Goal: Information Seeking & Learning: Learn about a topic

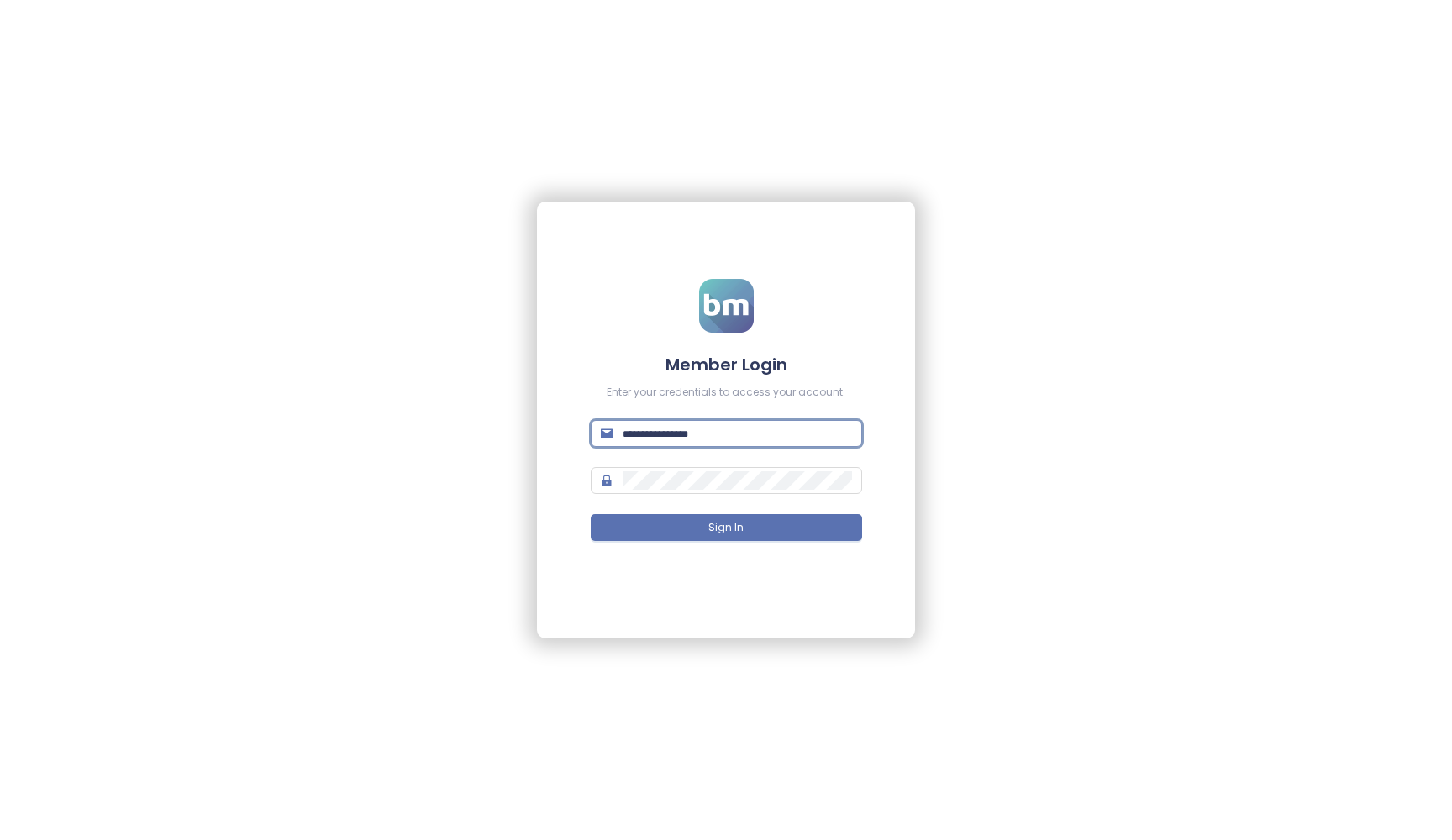
type input "**********"
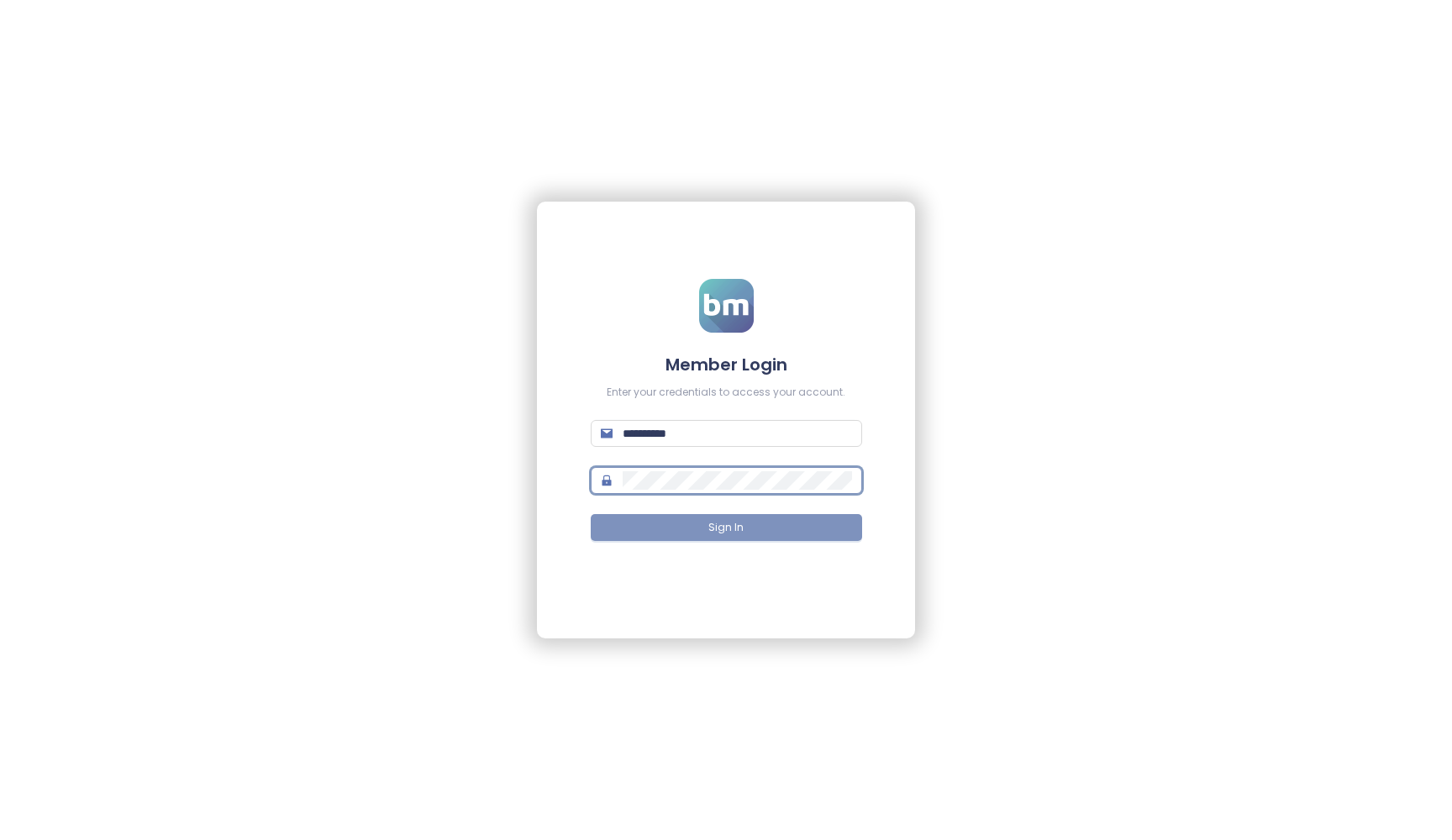
click at [817, 519] on button "Sign In" at bounding box center [726, 527] width 272 height 27
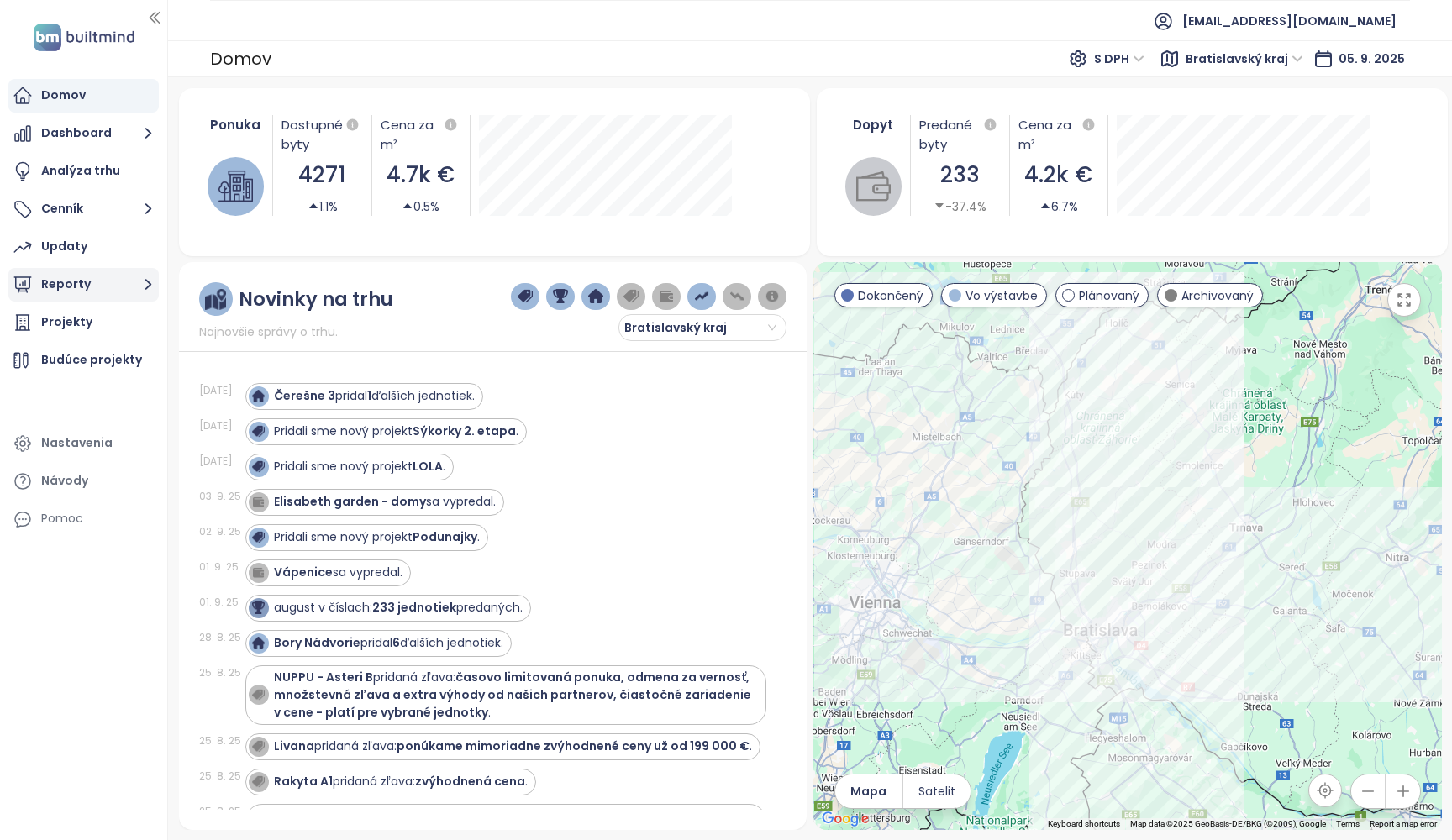
click at [79, 285] on button "Reporty" at bounding box center [84, 284] width 151 height 33
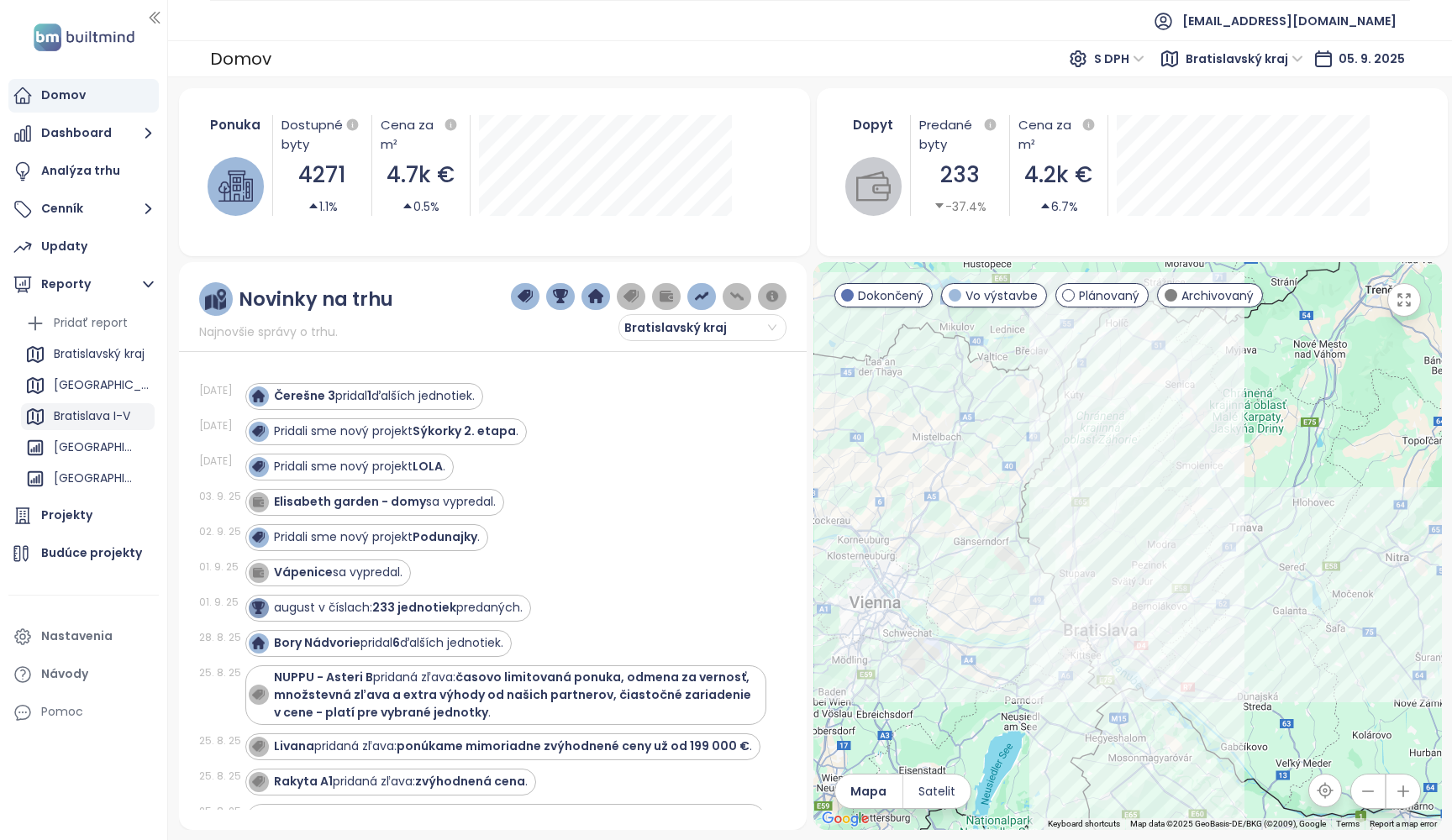
click at [79, 420] on div "Bratislava I-V" at bounding box center [92, 415] width 77 height 21
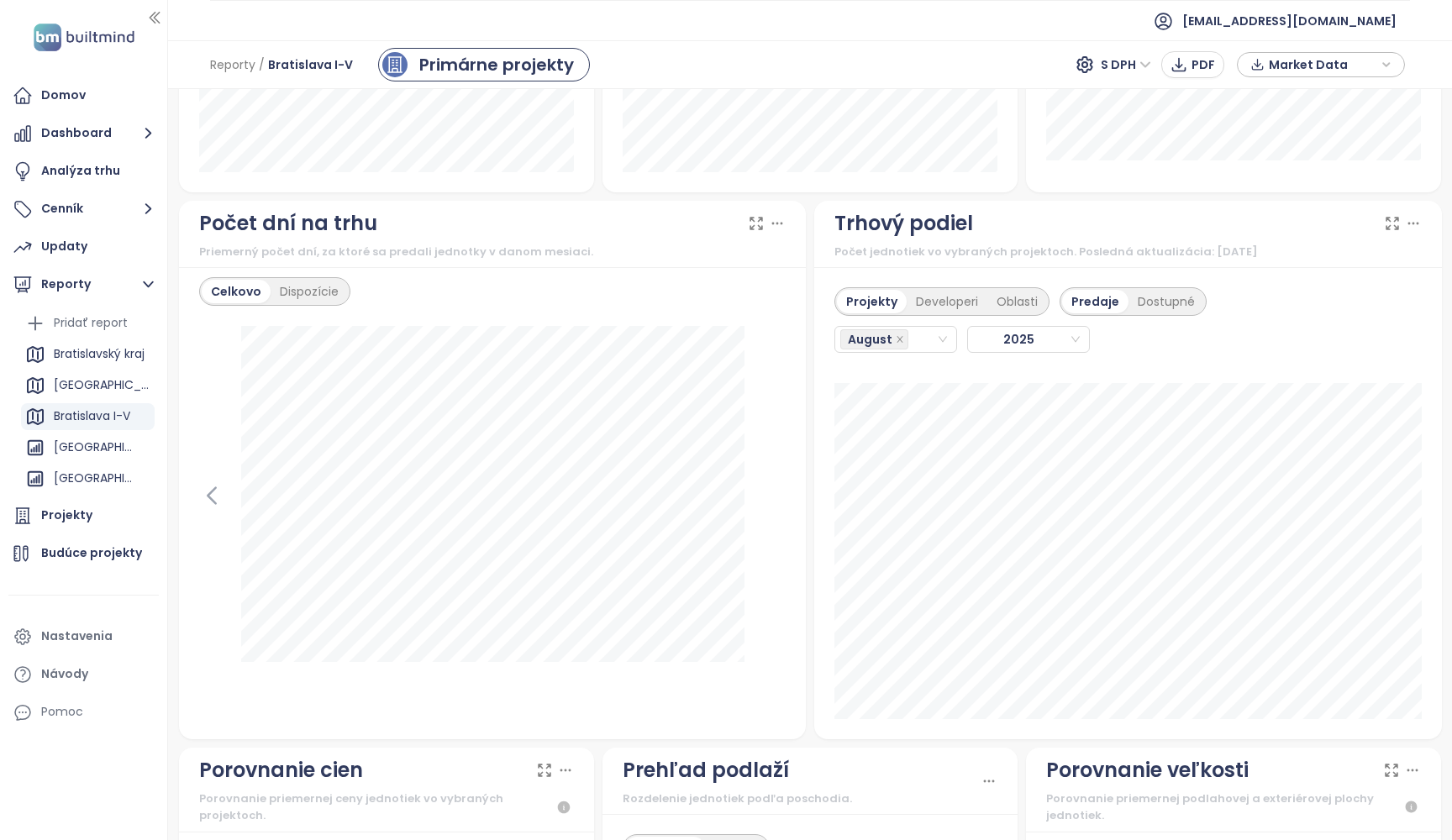
scroll to position [1361, 0]
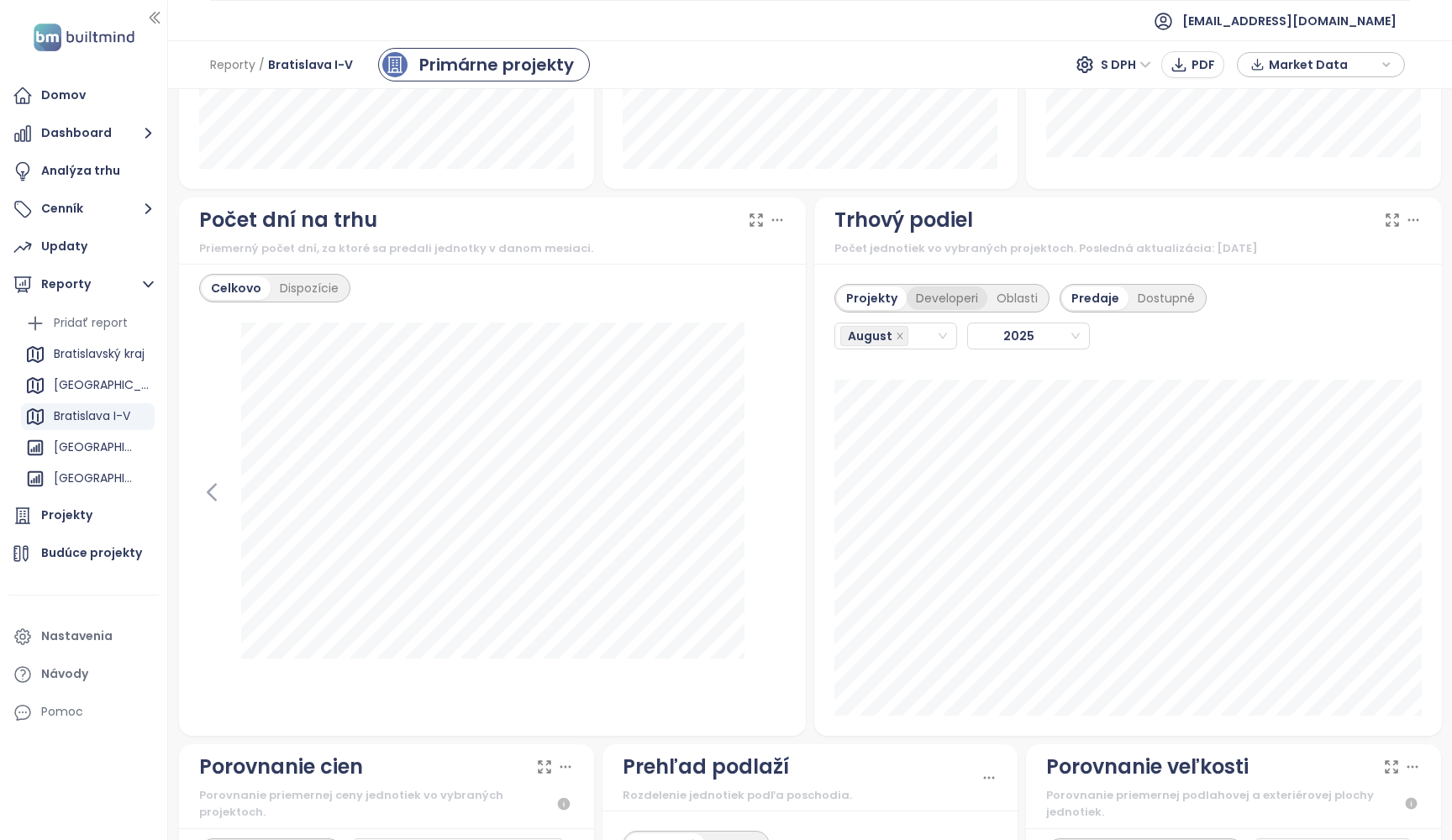
click at [943, 296] on div "Developeri" at bounding box center [946, 298] width 81 height 24
click at [918, 336] on div "August" at bounding box center [887, 336] width 95 height 24
click at [903, 369] on div "January" at bounding box center [895, 369] width 94 height 19
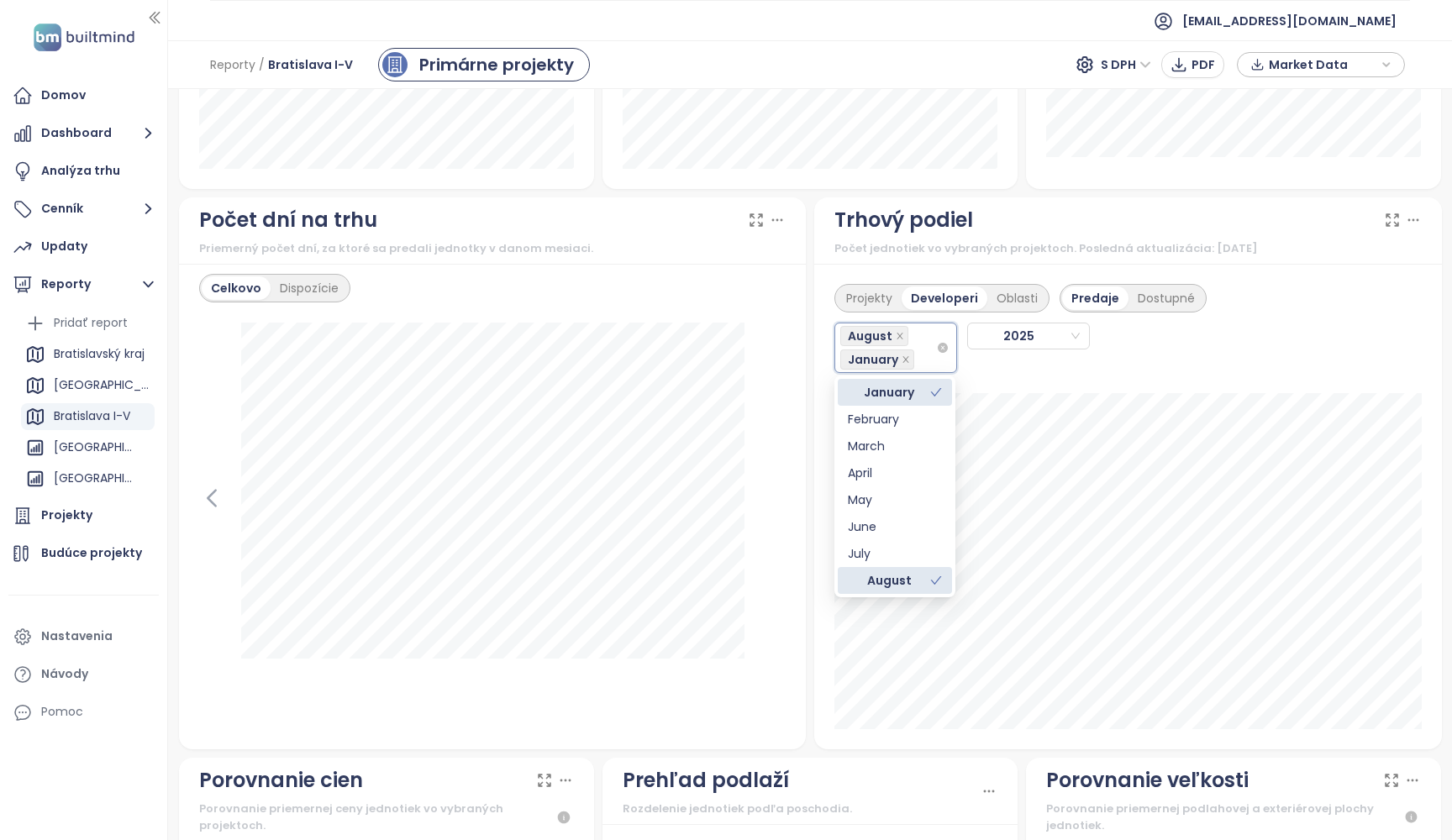
click at [924, 337] on div "August January" at bounding box center [887, 348] width 95 height 47
click at [907, 421] on div "February" at bounding box center [895, 419] width 94 height 19
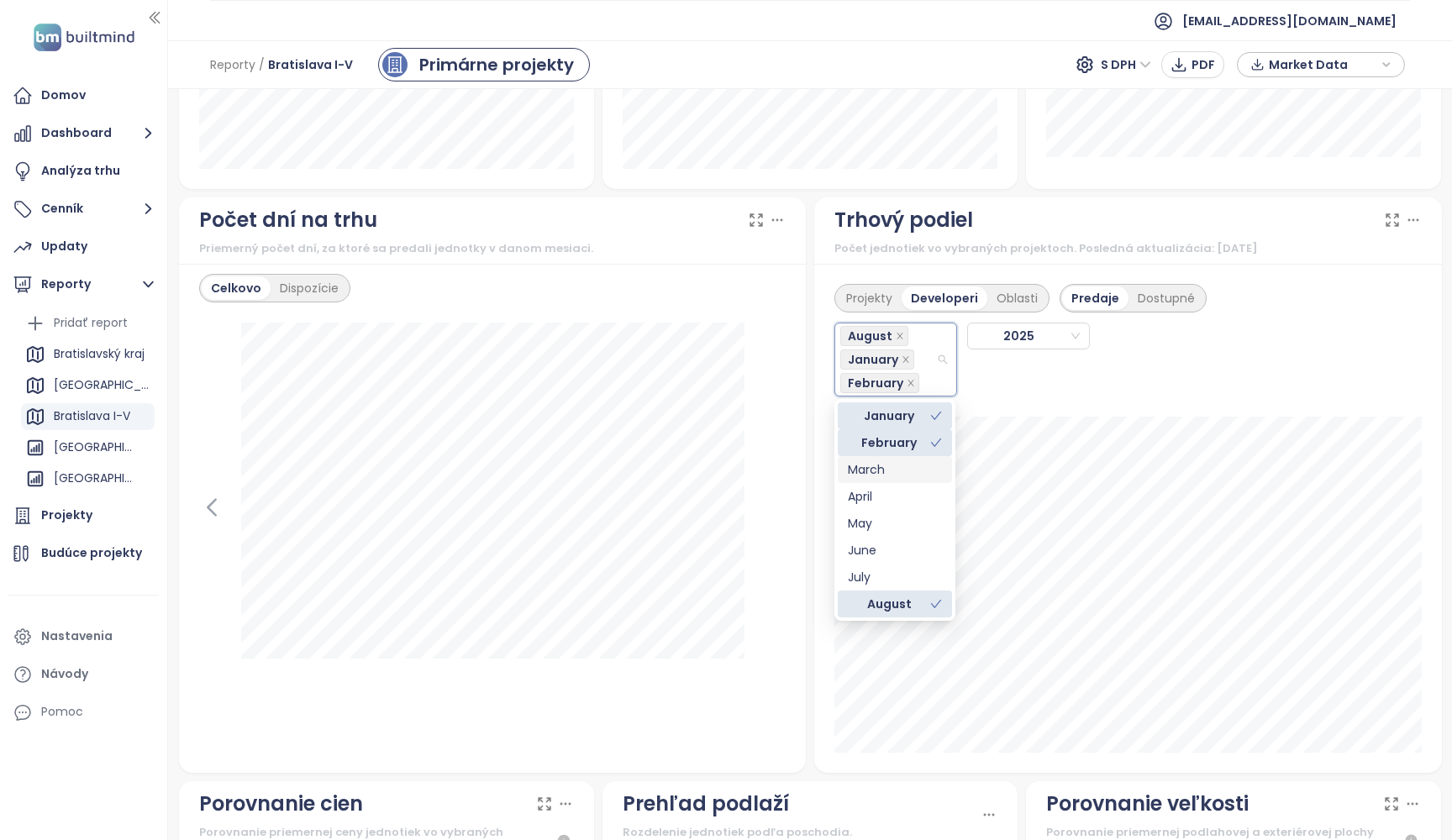
click at [895, 473] on div "March" at bounding box center [895, 469] width 94 height 19
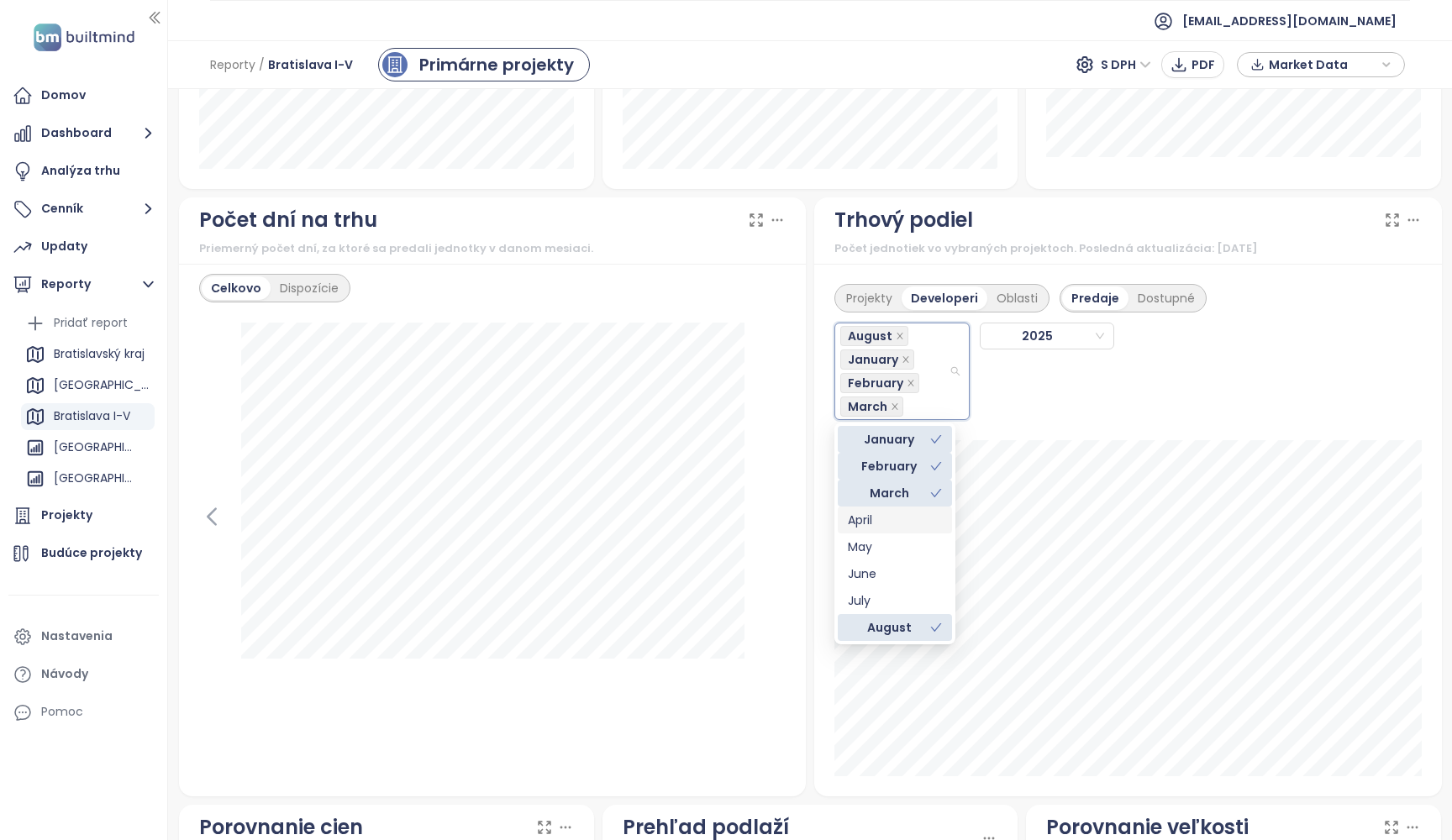
click at [890, 516] on div "April" at bounding box center [895, 519] width 94 height 19
click at [884, 551] on div "May" at bounding box center [895, 547] width 94 height 19
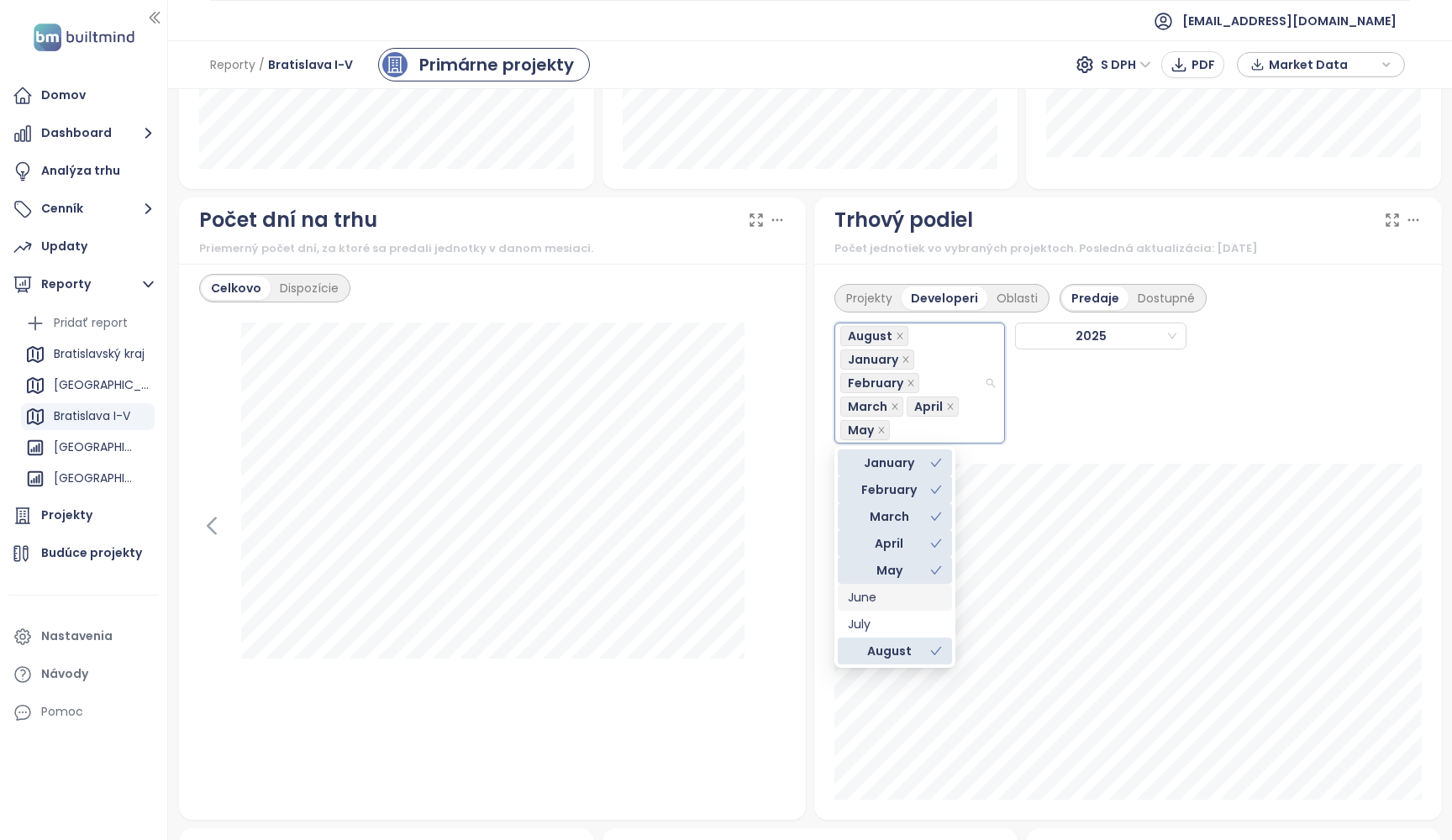
click at [880, 599] on div "June" at bounding box center [895, 597] width 94 height 19
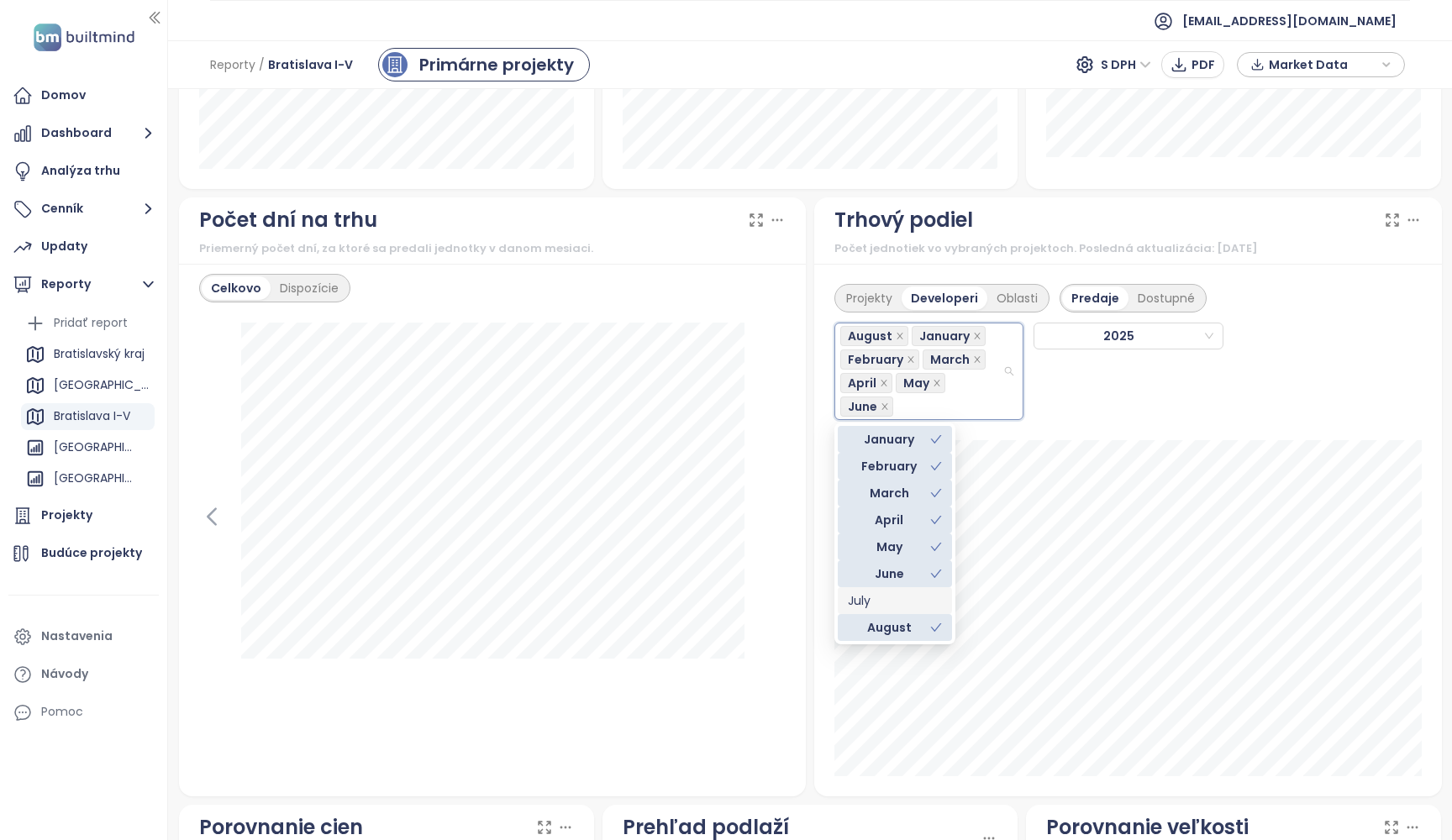
click at [880, 602] on div "July" at bounding box center [895, 600] width 94 height 19
click at [1238, 284] on div "Projekty Developeri Oblasti Predaje Dostupné" at bounding box center [1127, 292] width 587 height 38
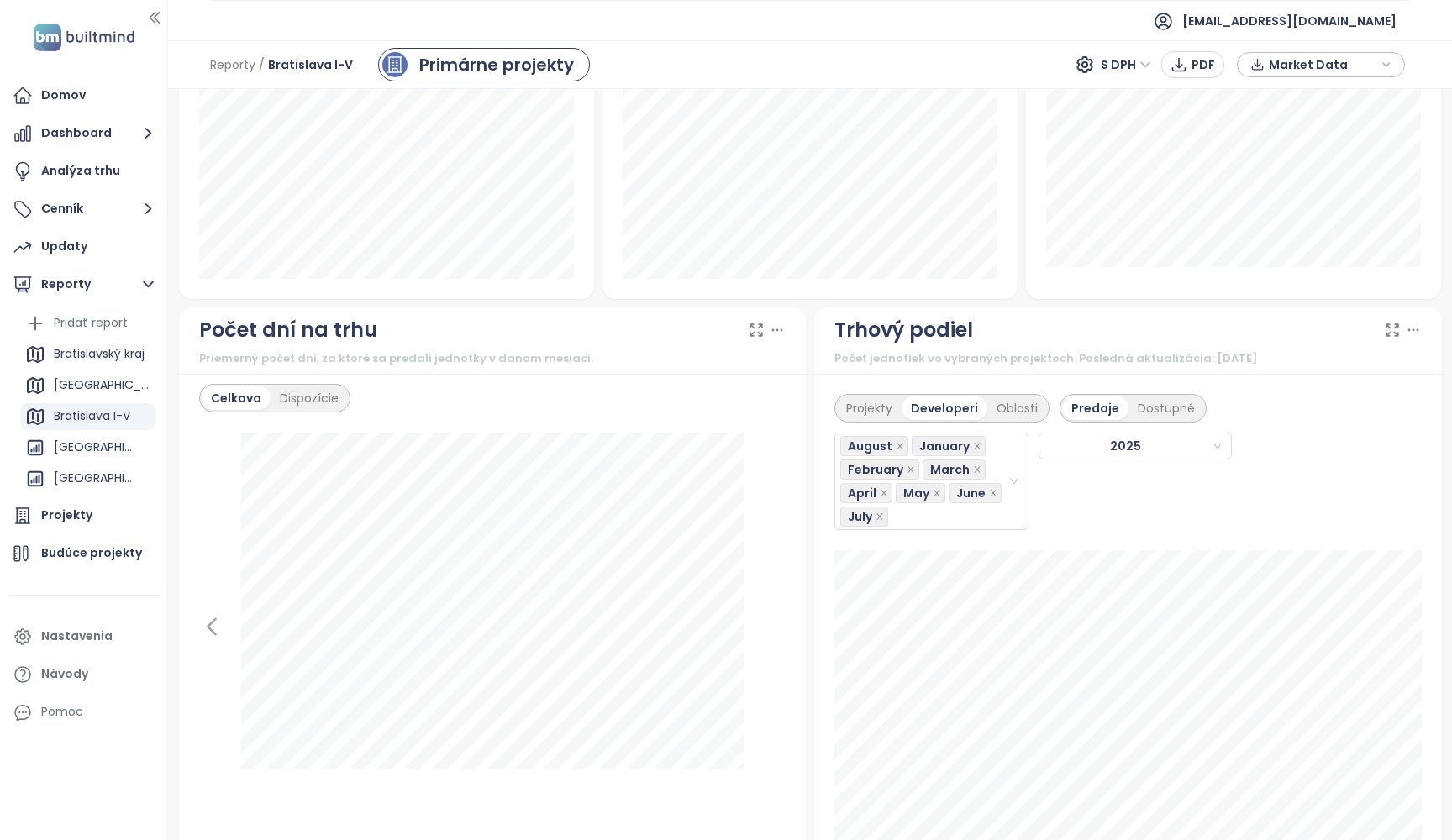
scroll to position [1255, 0]
click at [877, 408] on div "Projekty" at bounding box center [870, 405] width 65 height 24
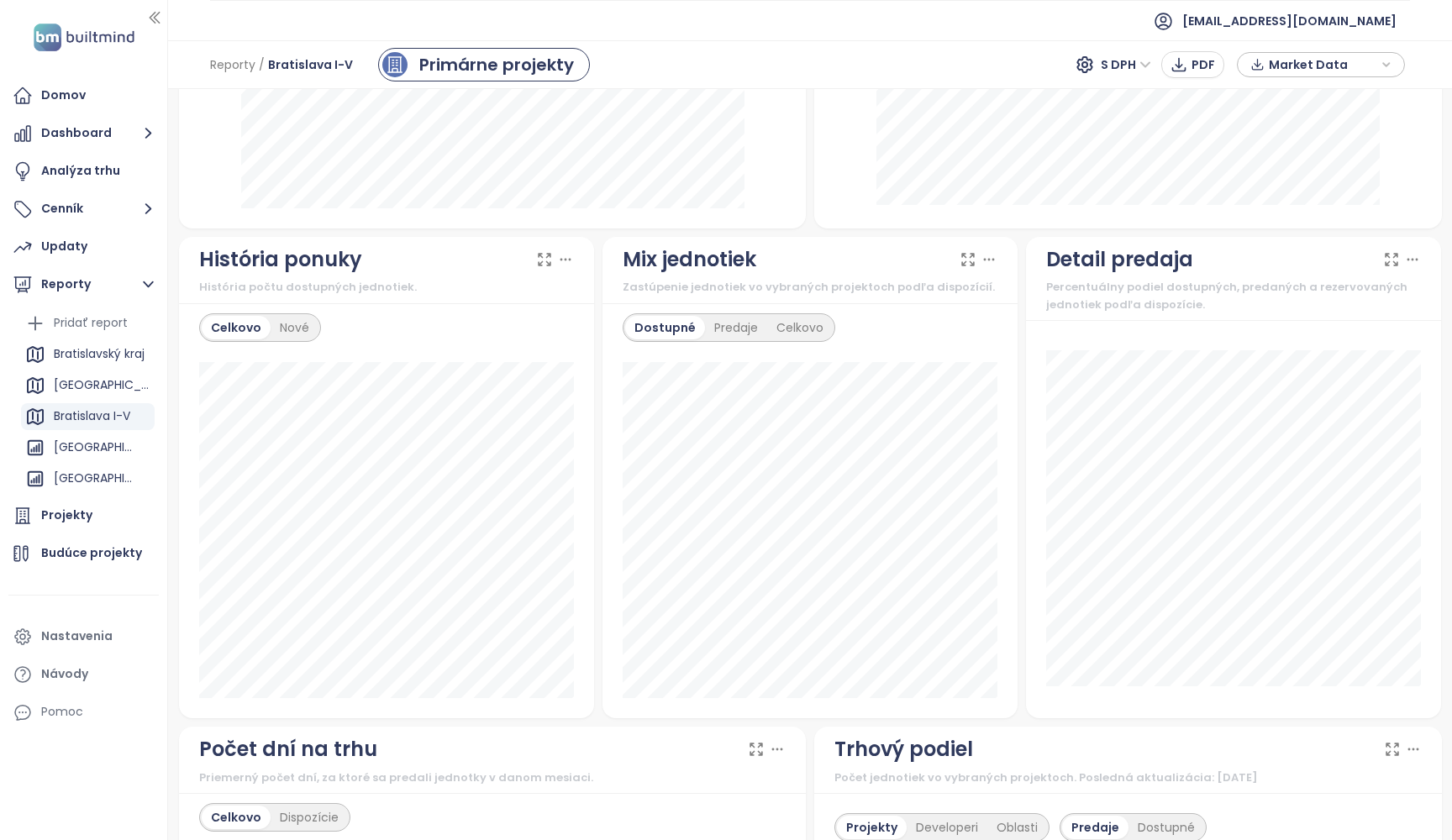
scroll to position [839, 0]
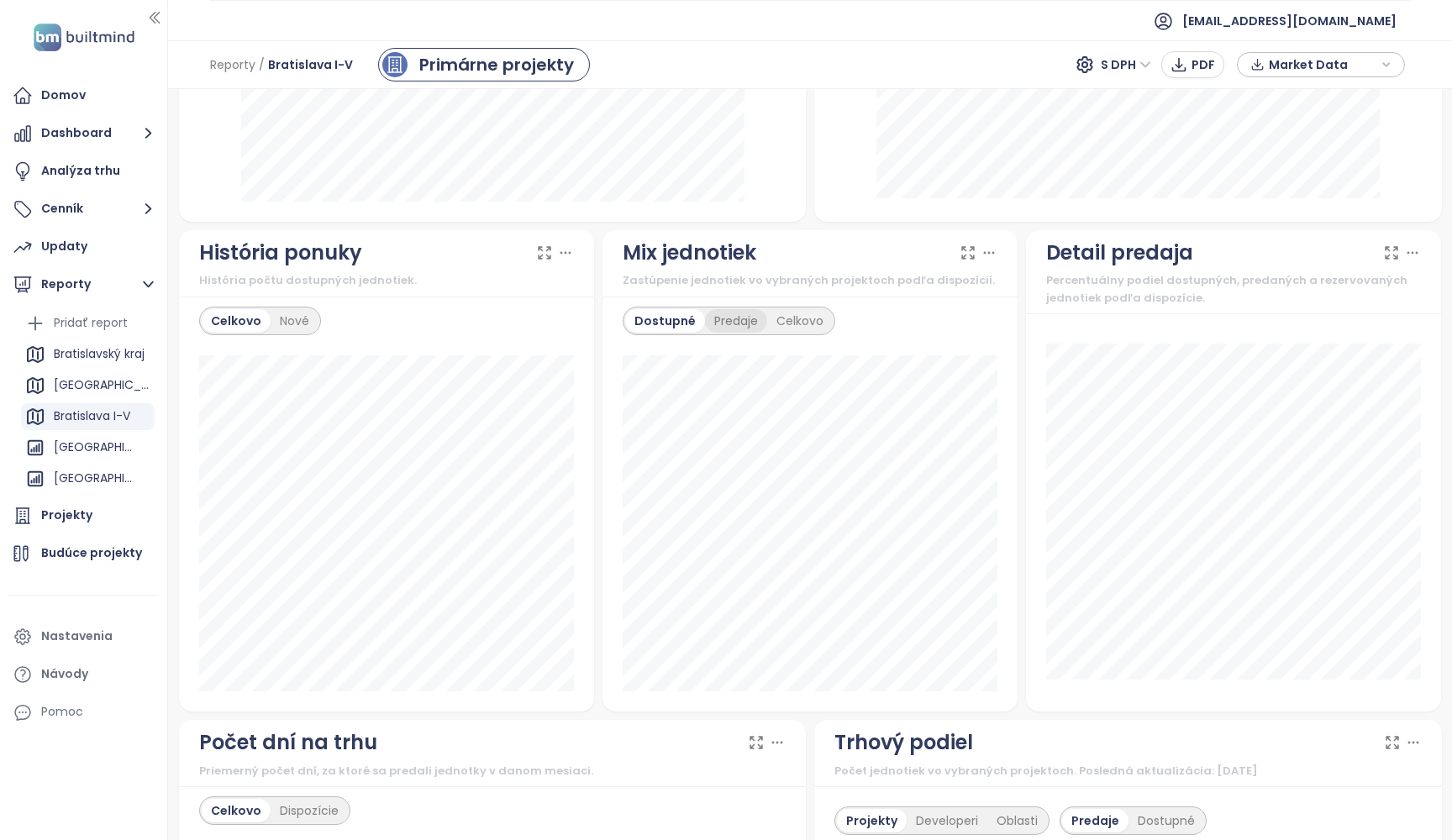
click at [738, 320] on div "Predaje" at bounding box center [736, 321] width 62 height 24
click at [787, 319] on div "Celkovo" at bounding box center [800, 321] width 66 height 24
click at [668, 327] on div "Dostupné" at bounding box center [662, 321] width 76 height 24
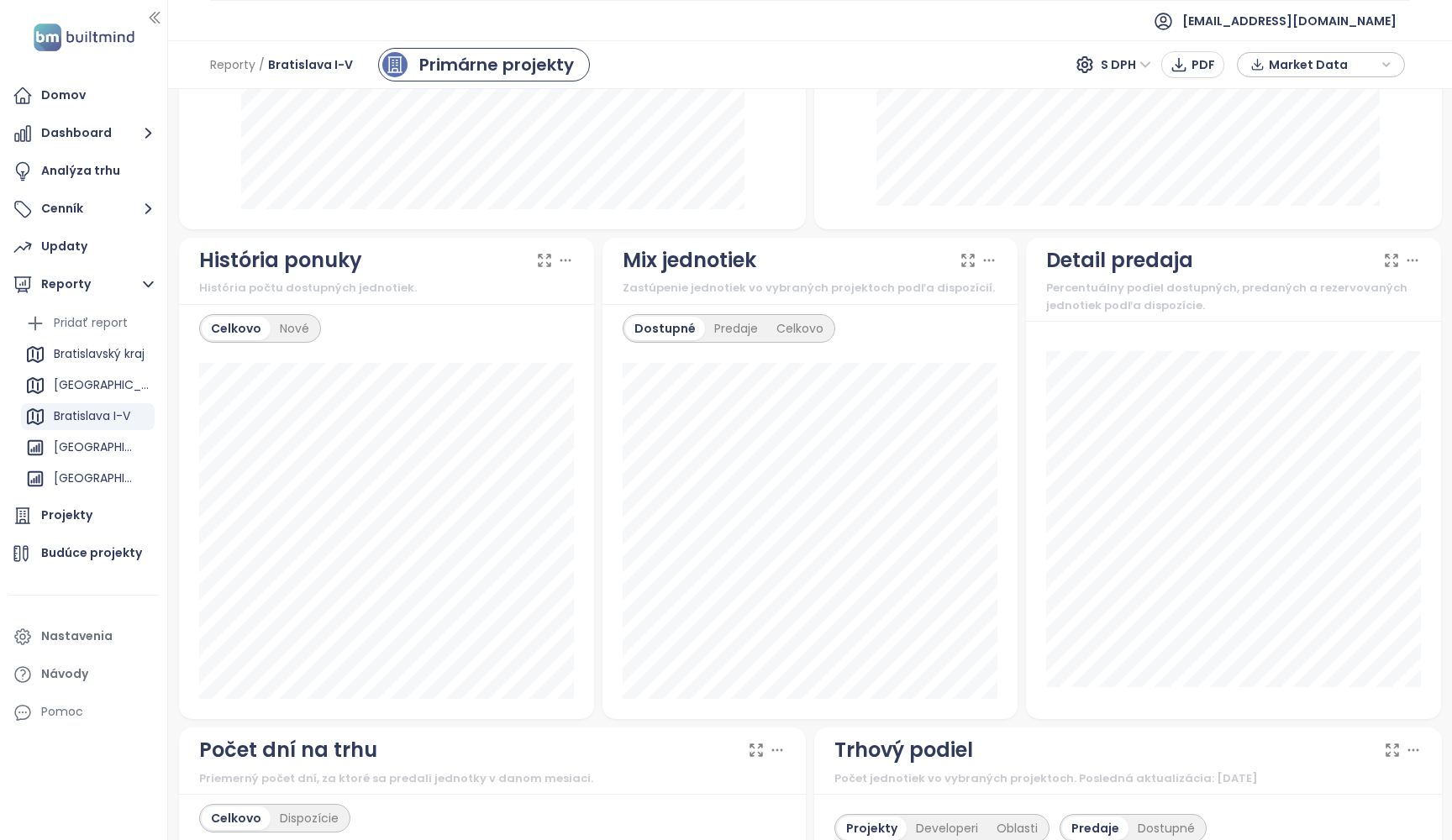
scroll to position [827, 0]
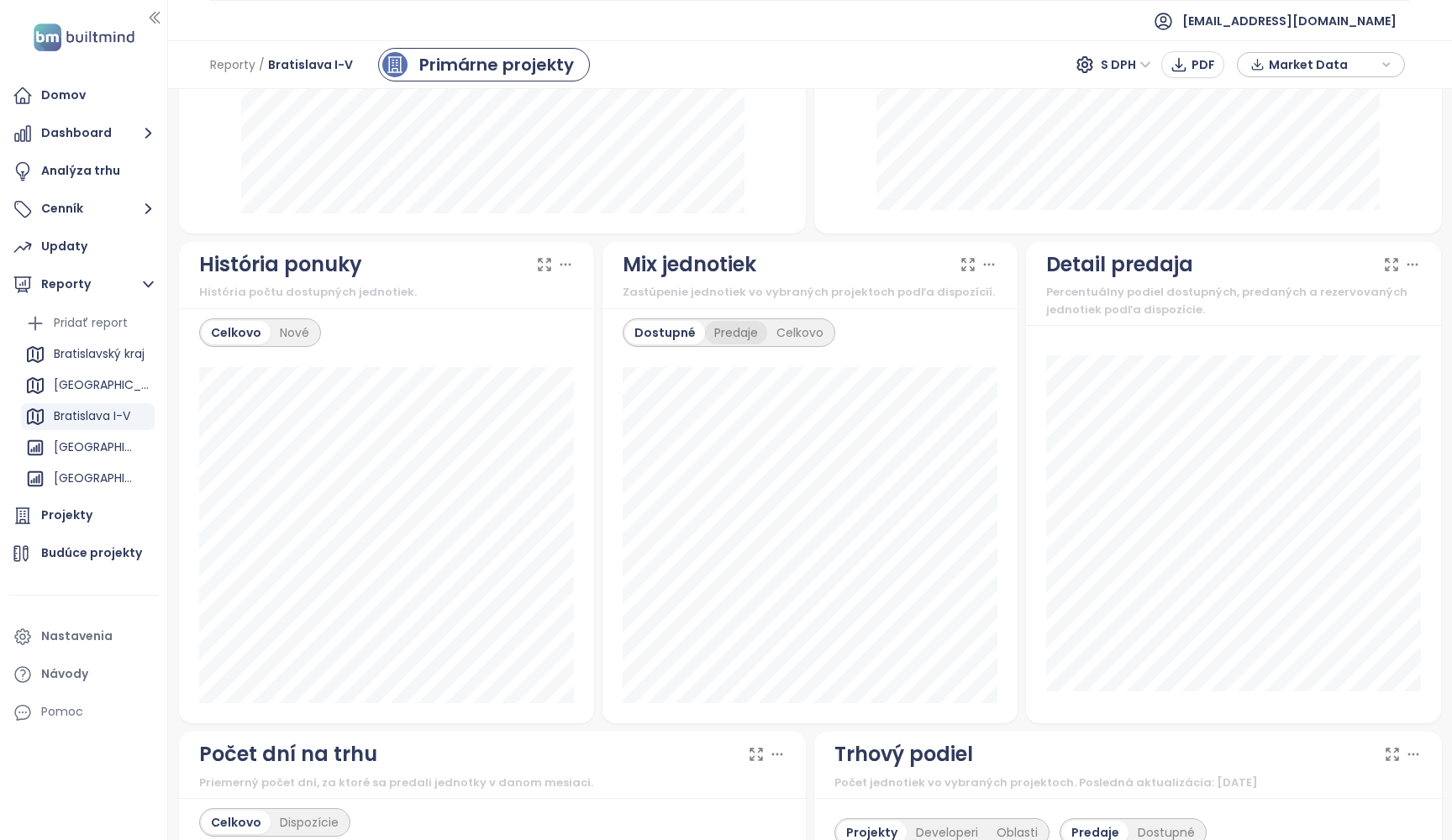
click at [736, 338] on div "Predaje" at bounding box center [736, 332] width 62 height 24
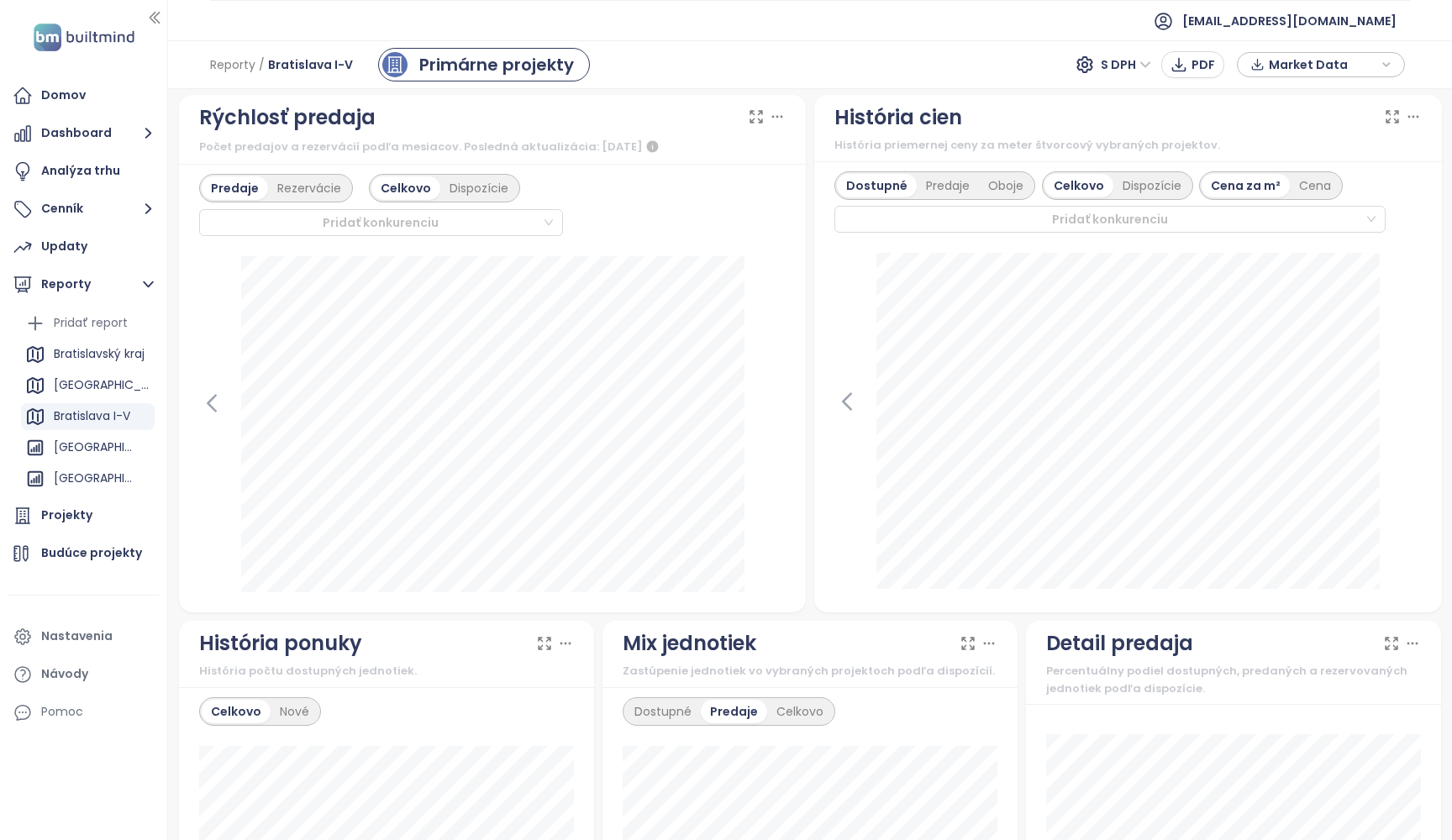
scroll to position [448, 0]
click at [472, 239] on div "Predaje Rezervácie Celkovo Dispozície Pridať konkurenciu marec 2025 predané: 19…" at bounding box center [493, 389] width 628 height 449
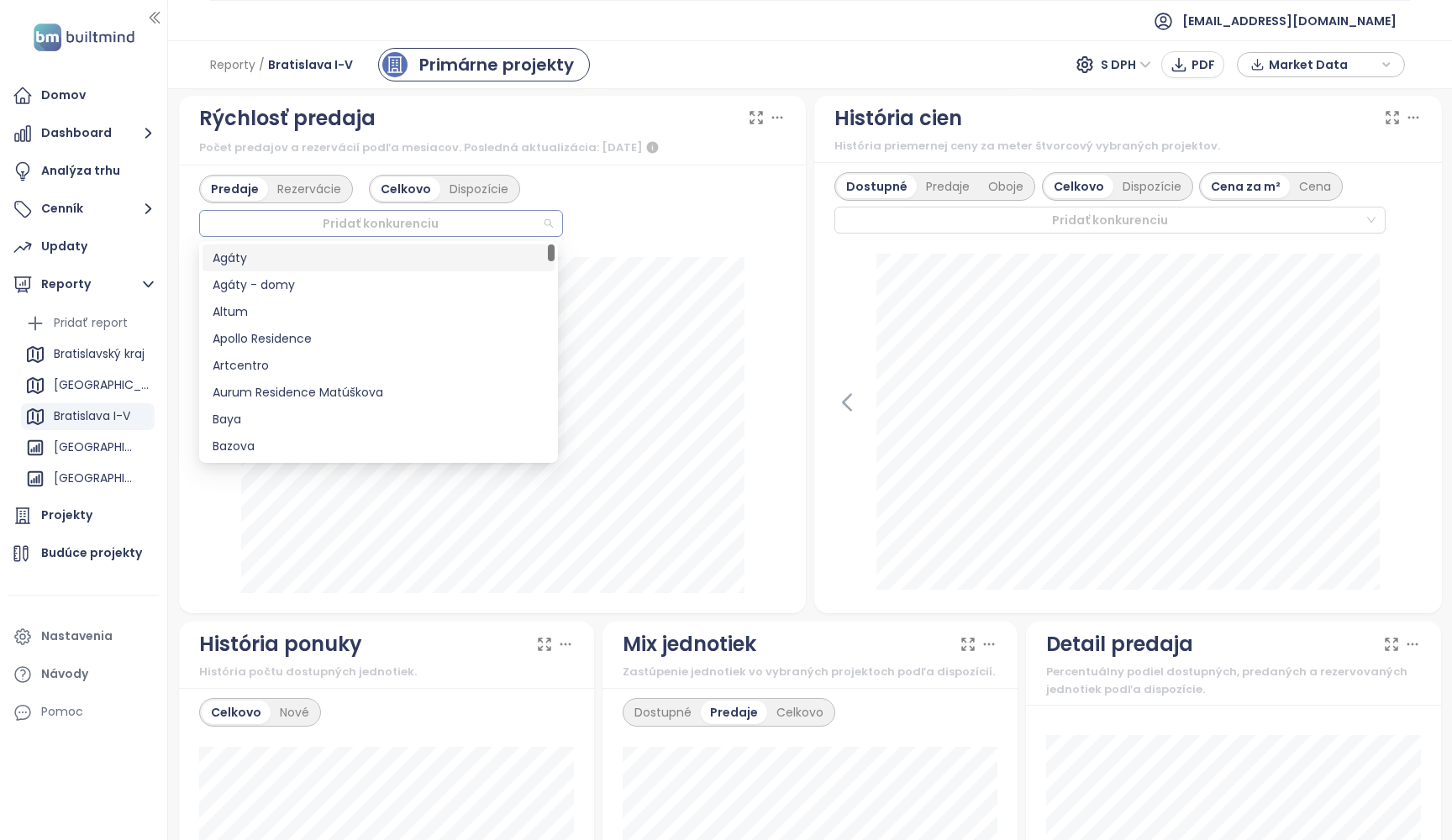
click at [473, 233] on div at bounding box center [373, 223] width 336 height 20
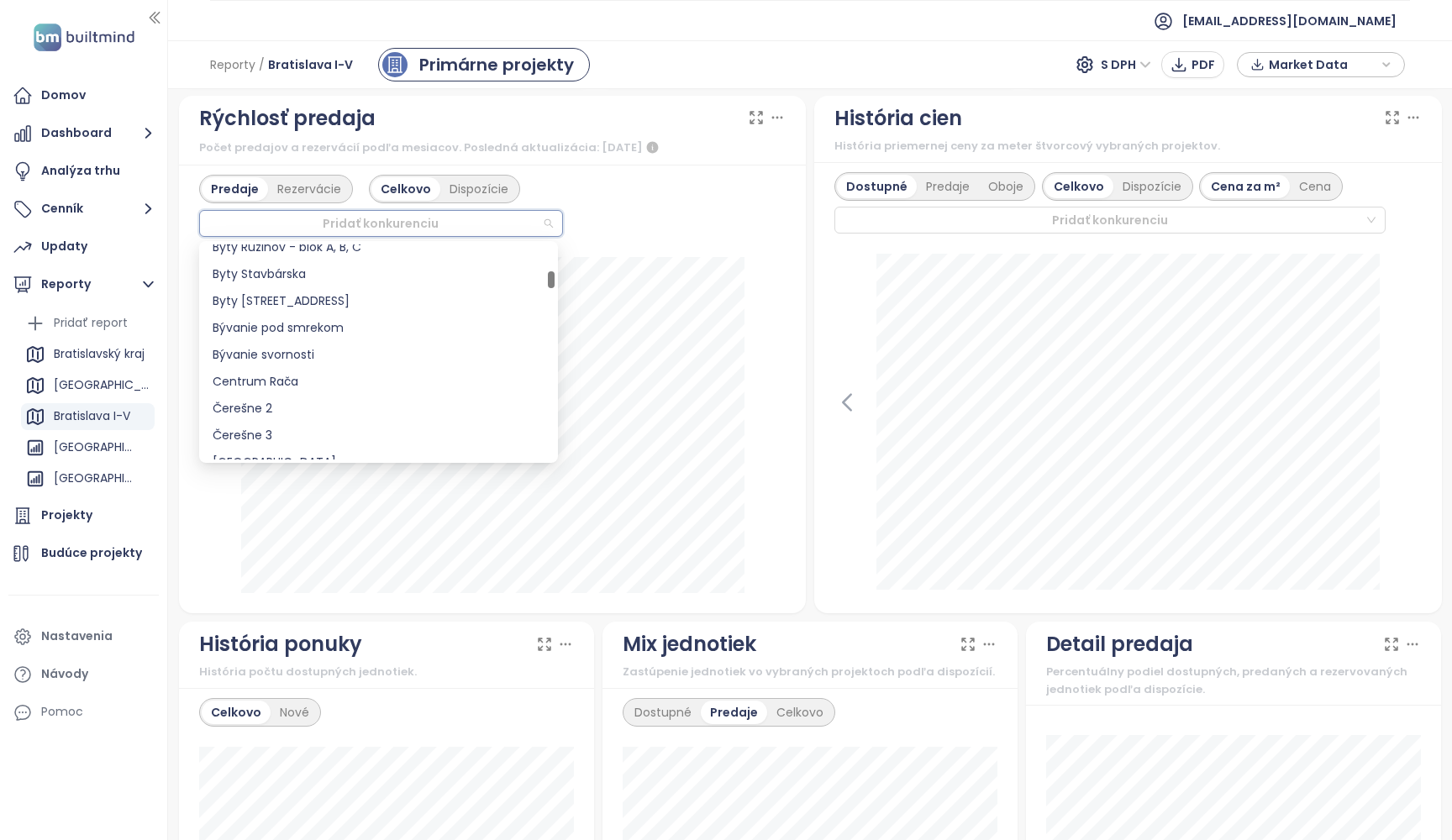
scroll to position [702, 0]
click at [645, 209] on div "Predaje Rezervácie Celkovo Dispozície Pridať konkurenciu" at bounding box center [492, 206] width 587 height 62
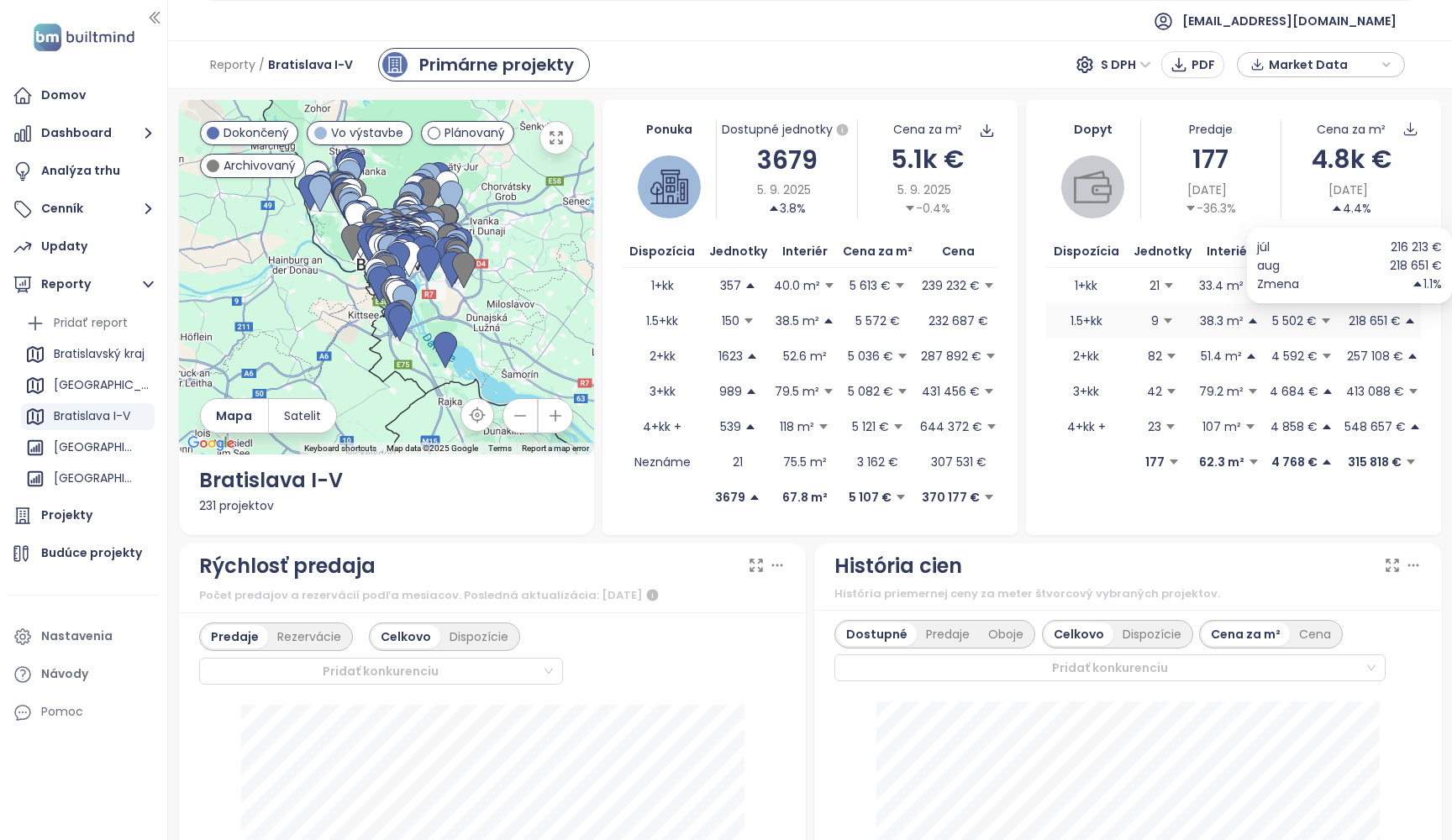
scroll to position [0, 0]
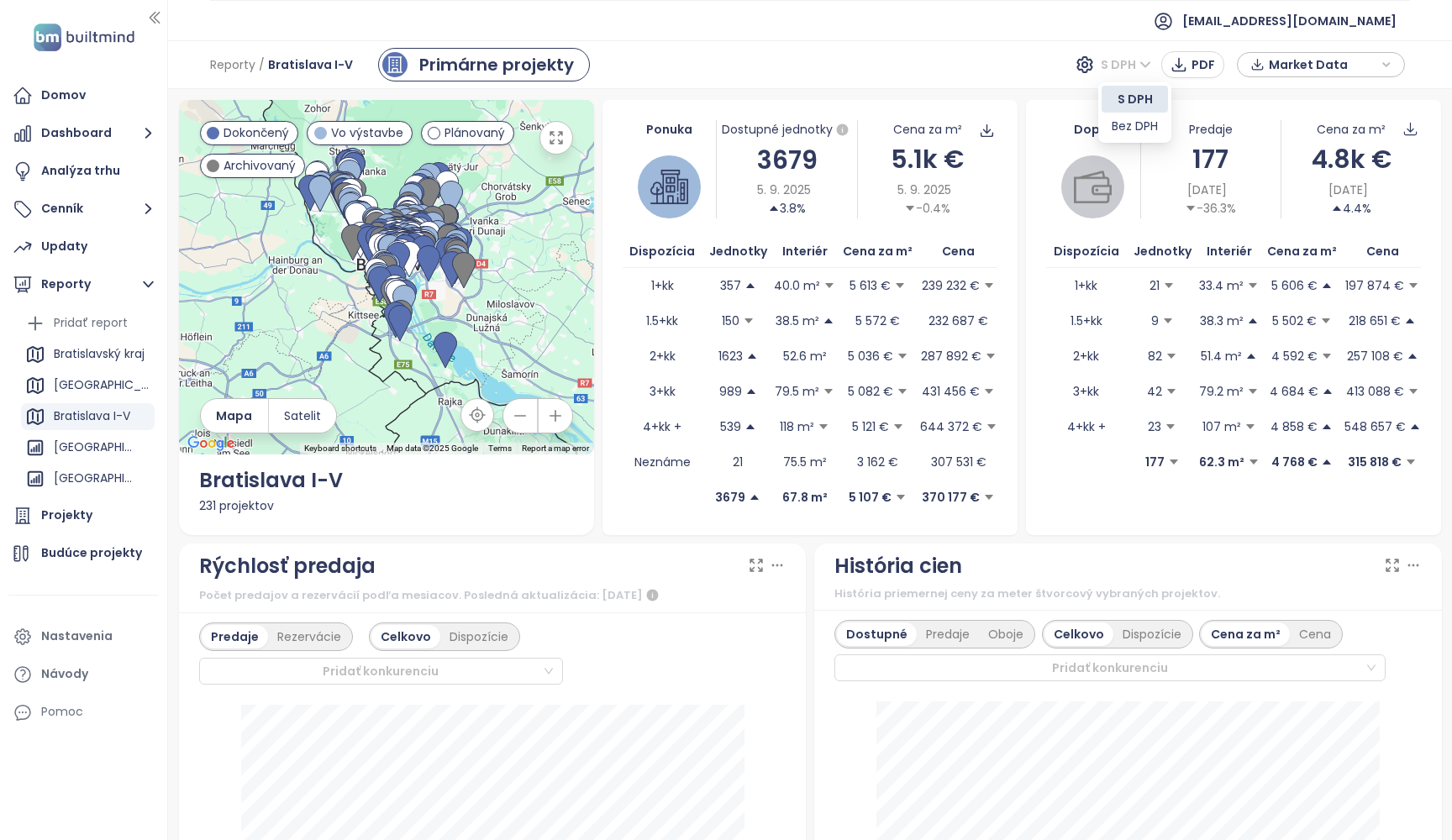
click at [1116, 67] on span "S DPH" at bounding box center [1125, 65] width 50 height 26
click at [1120, 130] on div "Bez DPH" at bounding box center [1134, 126] width 46 height 19
click at [1129, 68] on span "S DPH" at bounding box center [1125, 65] width 50 height 26
click at [947, 73] on div "Reporty / Bratislava I-V Primárne projekty Bez DPH PDF Market Data" at bounding box center [810, 65] width 1284 height 49
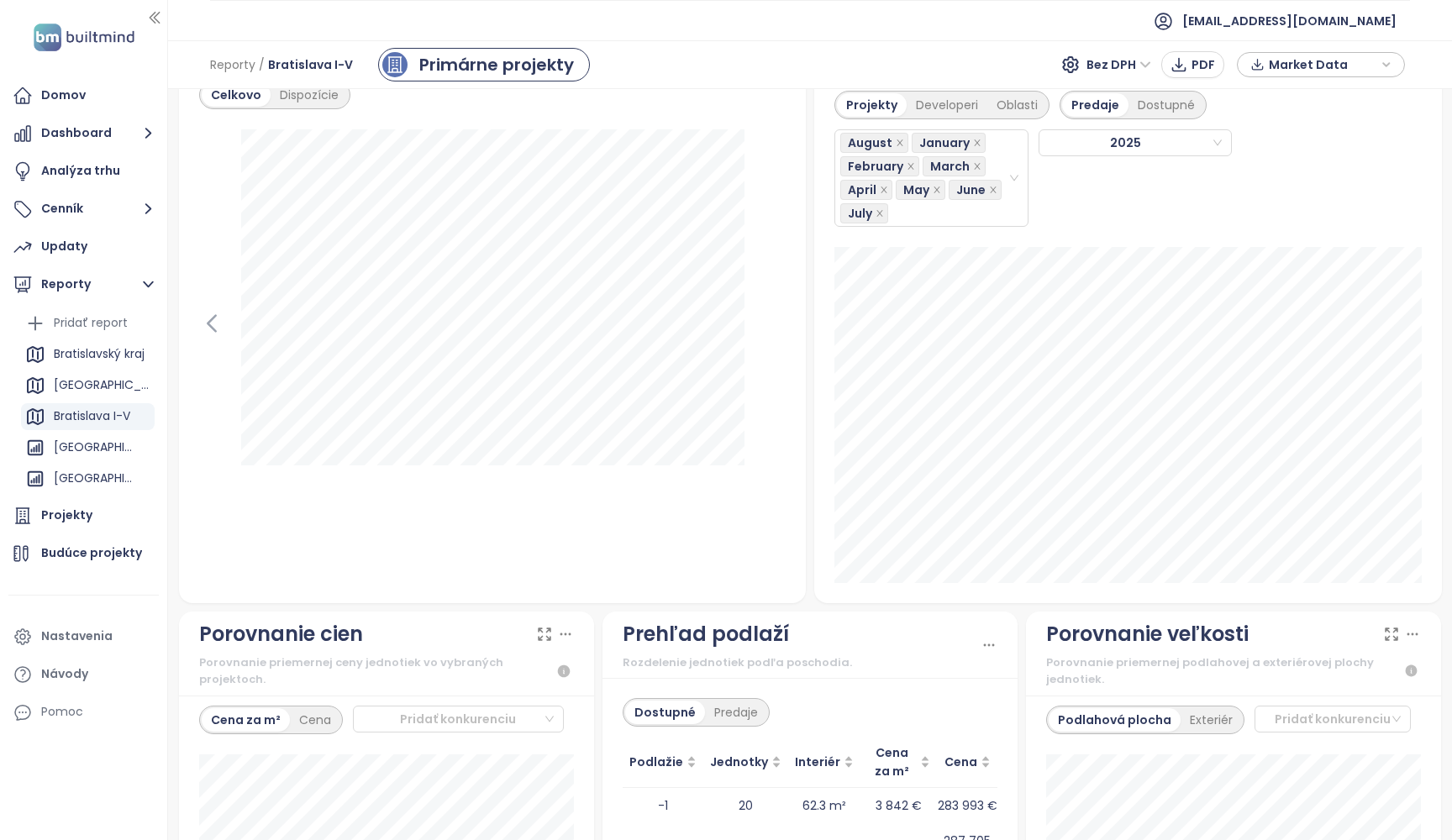
scroll to position [1557, 0]
click at [1016, 109] on div "Oblasti" at bounding box center [1016, 102] width 60 height 24
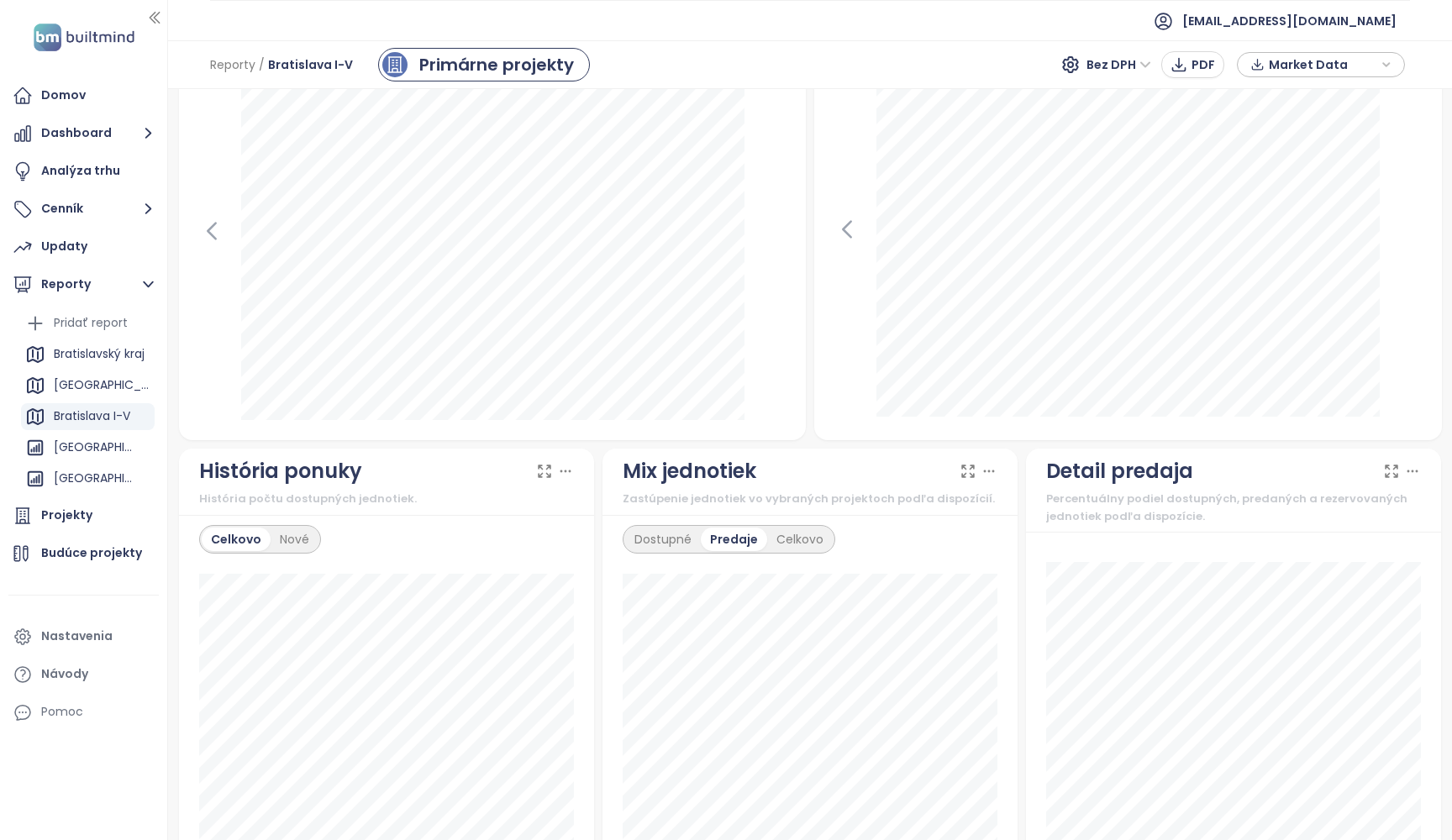
scroll to position [535, 0]
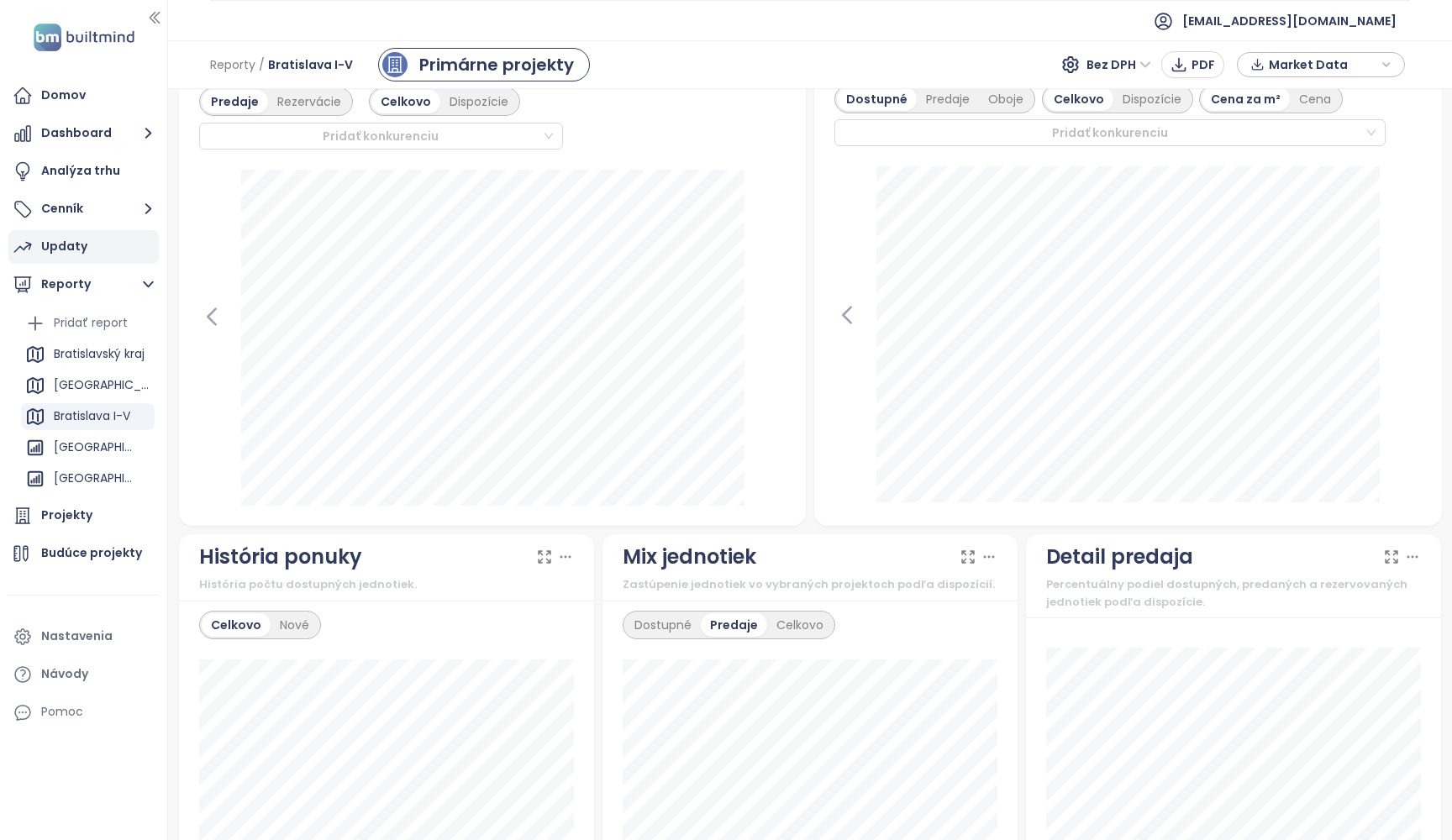
click at [65, 250] on div "Updaty" at bounding box center [64, 246] width 46 height 21
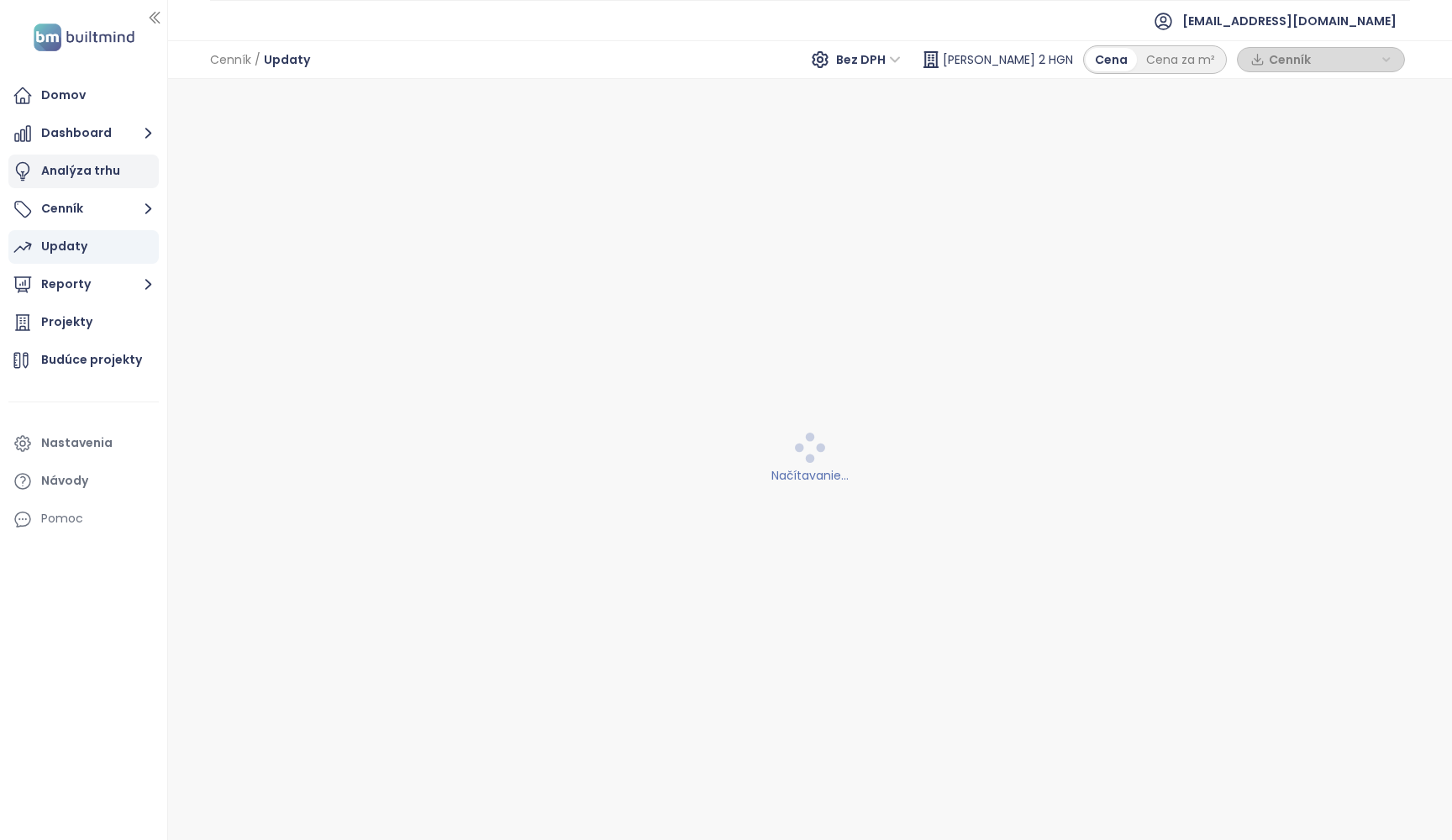
click at [91, 163] on div "Analýza trhu" at bounding box center [81, 170] width 79 height 21
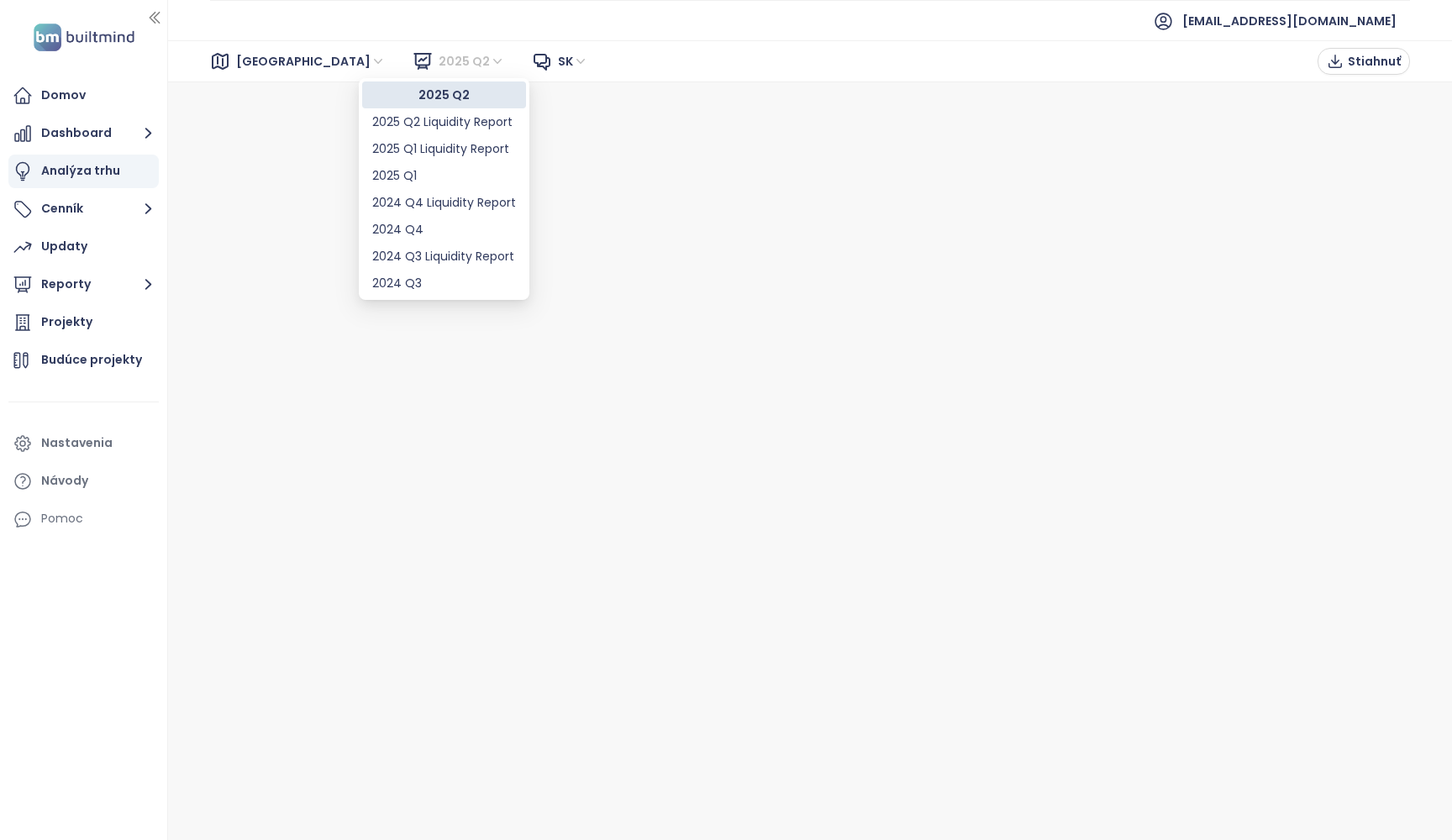
click at [439, 64] on span "2025 Q2" at bounding box center [471, 62] width 66 height 26
click at [566, 62] on div "Bratislava 2025 Q2 sk Stiahnuť" at bounding box center [810, 61] width 1284 height 42
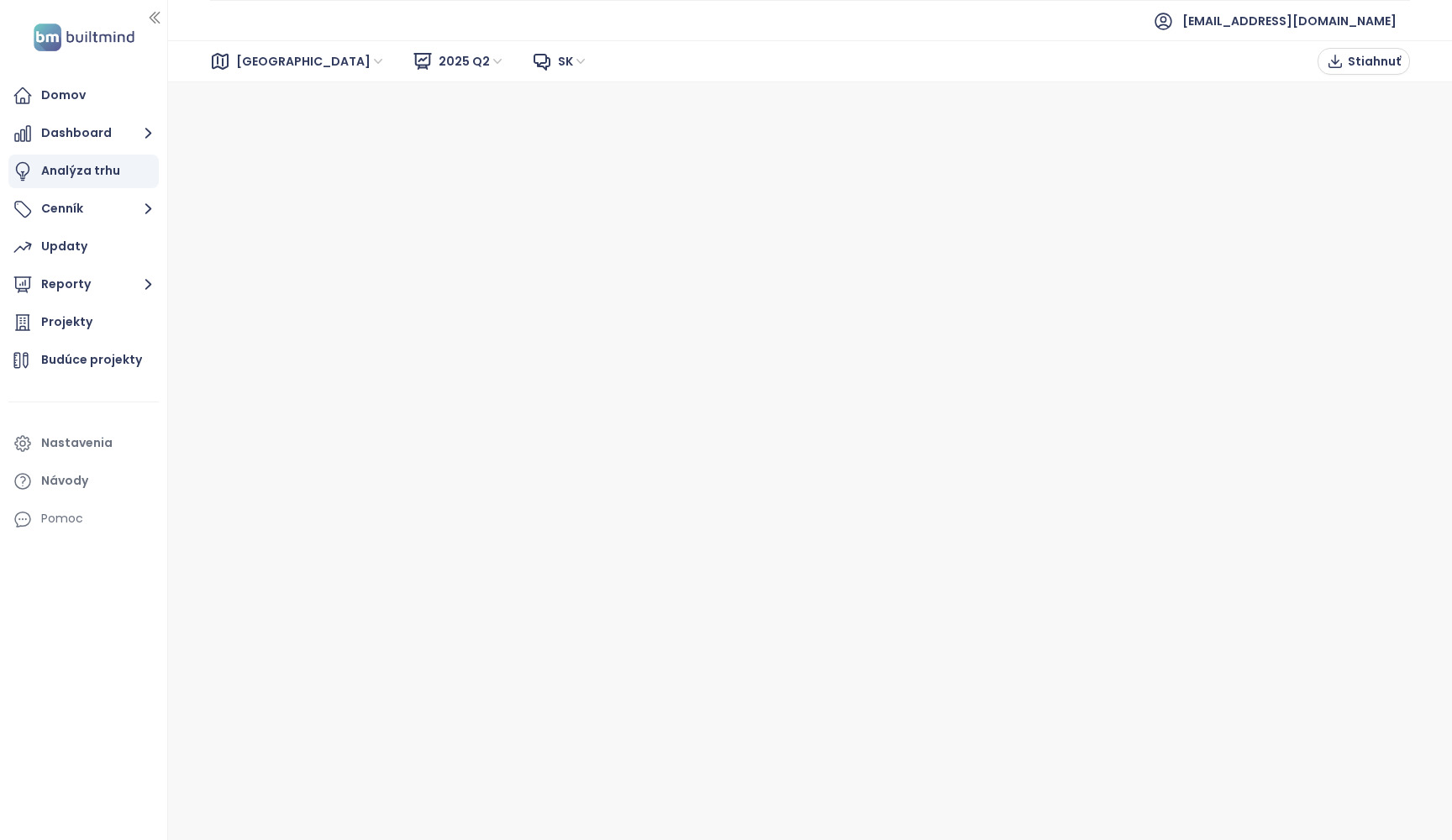
click at [558, 58] on span "sk" at bounding box center [573, 62] width 30 height 26
